Goal: Learn about a topic

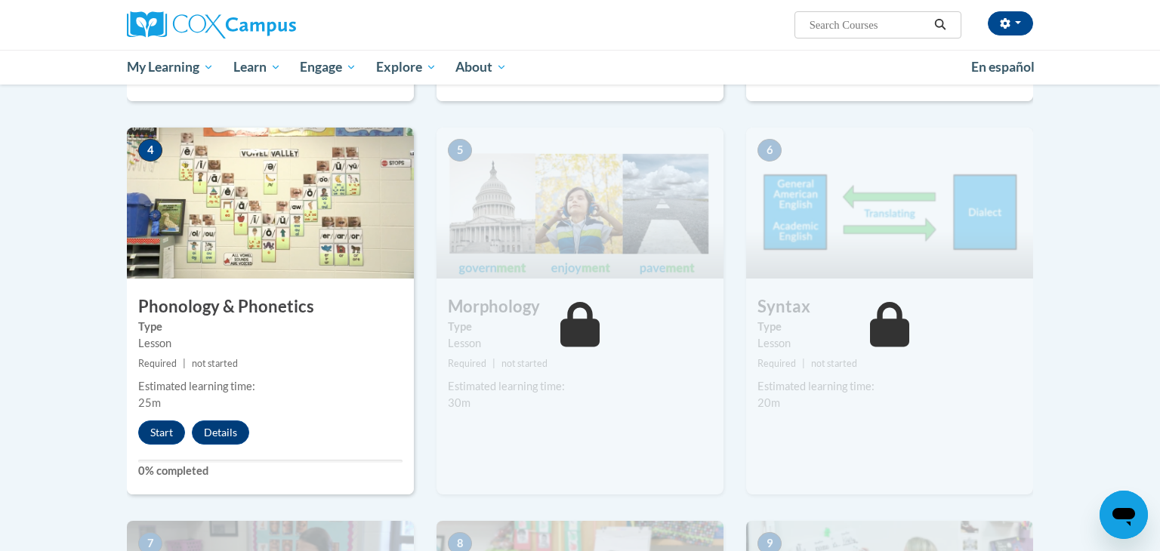
scroll to position [706, 0]
click at [148, 435] on button "Start" at bounding box center [161, 433] width 47 height 24
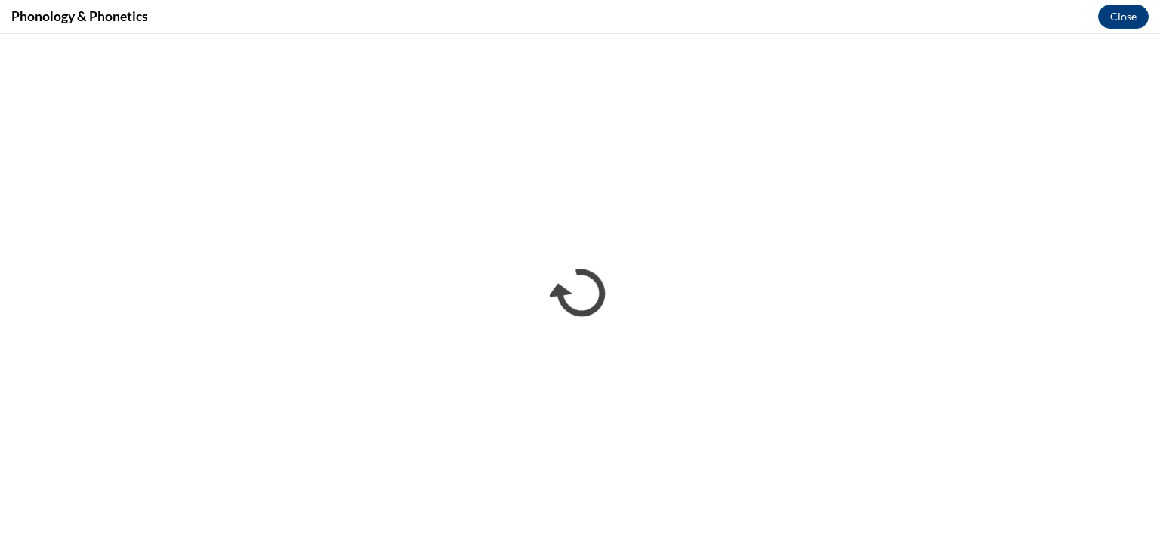
scroll to position [0, 0]
